Goal: Find specific page/section: Find specific page/section

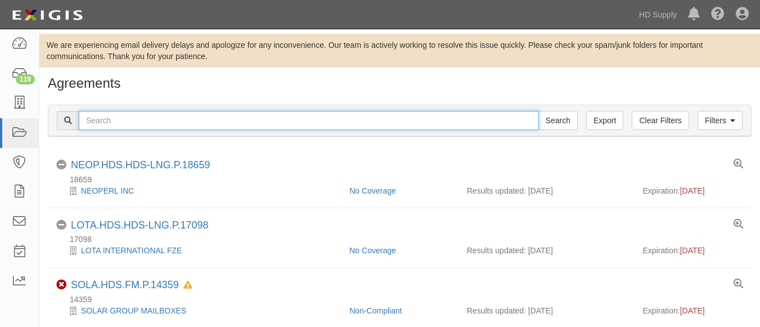
click at [184, 124] on input "text" at bounding box center [309, 120] width 460 height 19
paste input "Matrix HVAC, Inc"
type input "Matrix HVAC, Inc"
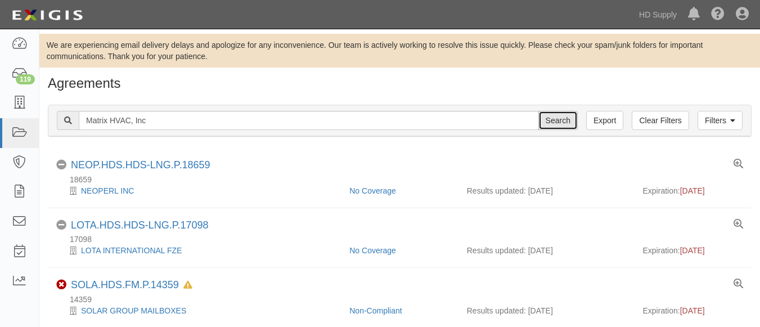
click at [547, 118] on input "Search" at bounding box center [557, 120] width 39 height 19
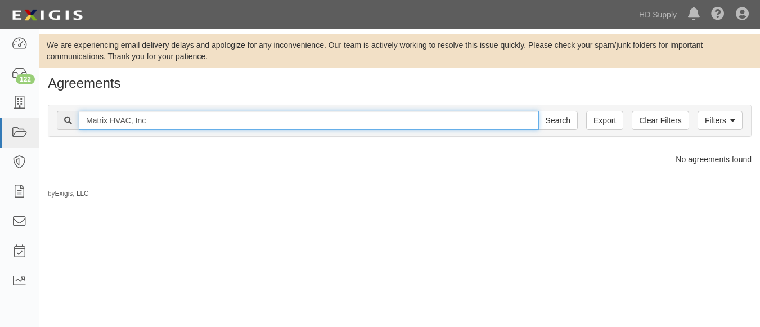
click at [233, 129] on input "Matrix HVAC, Inc" at bounding box center [309, 120] width 460 height 19
click at [538, 120] on input "Matrix HVAC, Inc" at bounding box center [309, 120] width 460 height 19
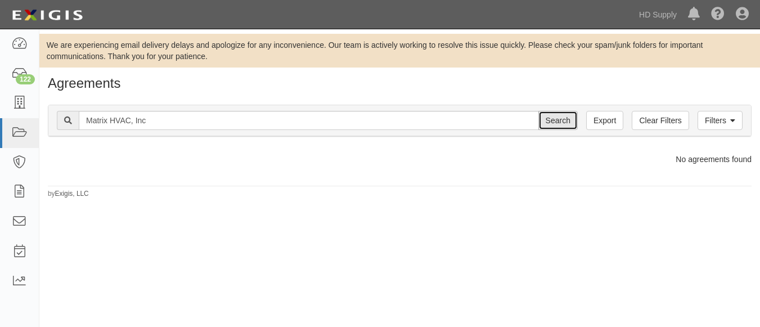
click at [551, 119] on input "Search" at bounding box center [557, 120] width 39 height 19
click at [731, 115] on link "Filters" at bounding box center [719, 120] width 45 height 19
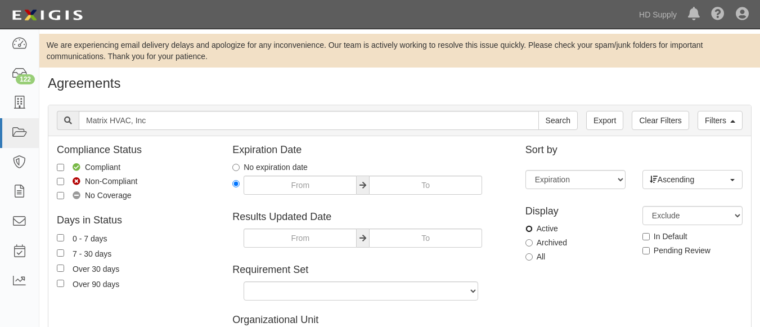
click at [530, 231] on input "Active" at bounding box center [528, 228] width 7 height 7
radio input "true"
click at [538, 111] on input "Search" at bounding box center [557, 120] width 39 height 19
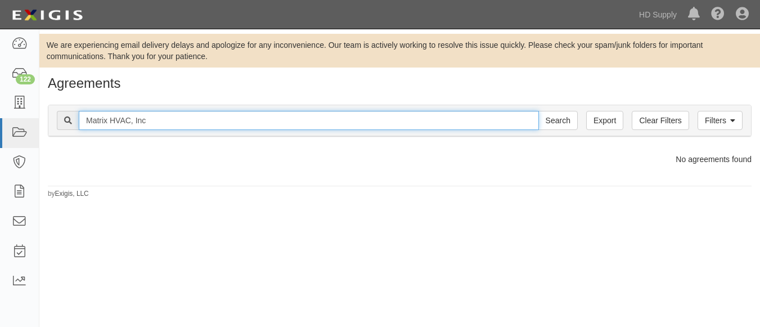
click at [249, 120] on input "Matrix HVAC, Inc" at bounding box center [309, 120] width 460 height 19
click at [538, 111] on input "Search" at bounding box center [557, 120] width 39 height 19
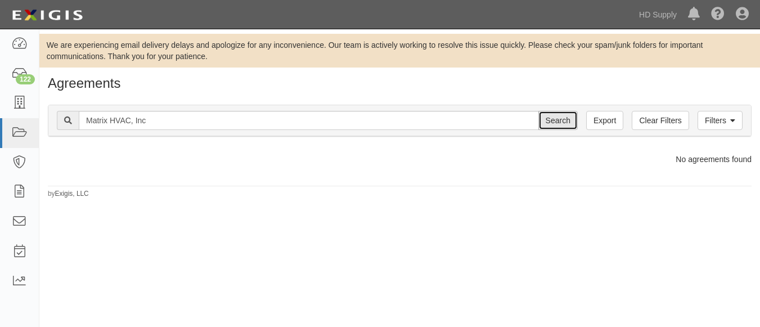
click at [554, 118] on input "Search" at bounding box center [557, 120] width 39 height 19
click at [738, 120] on link "Filters" at bounding box center [719, 120] width 45 height 19
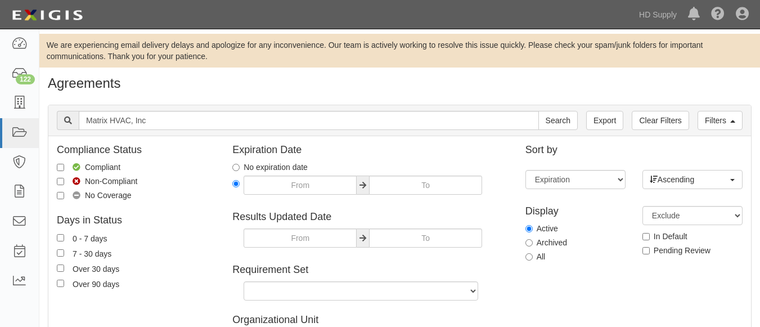
click at [533, 255] on label "All" at bounding box center [535, 256] width 20 height 11
click at [533, 255] on input "All" at bounding box center [528, 256] width 7 height 7
radio input "true"
click at [538, 111] on input "Search" at bounding box center [557, 120] width 39 height 19
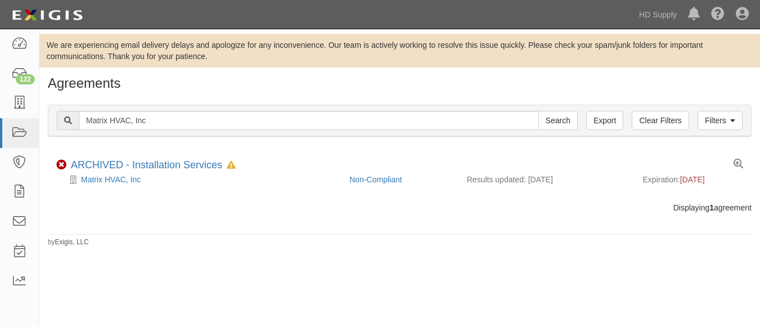
click at [340, 13] on div "Dashboard 122 Inbox Parties Agreements Coverages Documents Messages Tasks Repor…" at bounding box center [379, 14] width 743 height 29
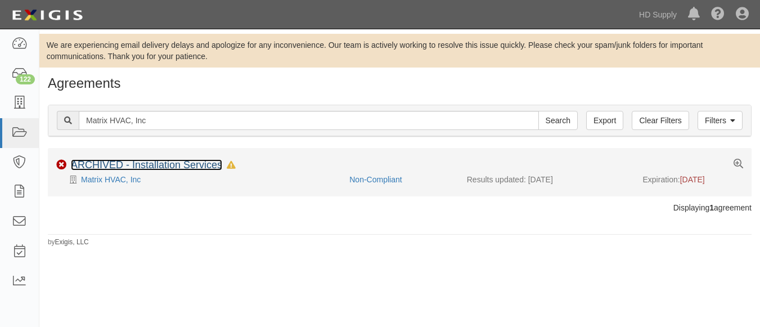
click at [134, 163] on link "ARCHIVED - Installation Services" at bounding box center [146, 164] width 151 height 11
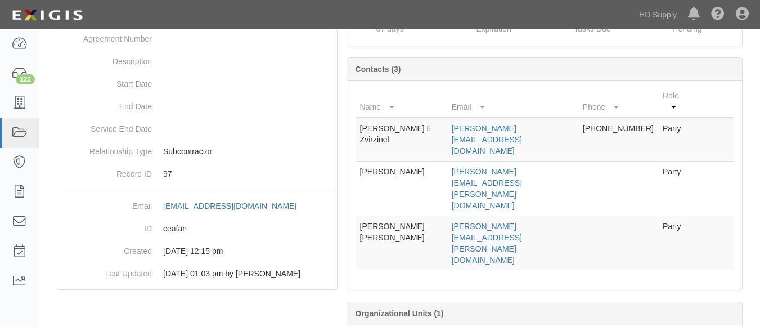
scroll to position [229, 0]
